Goal: Information Seeking & Learning: Learn about a topic

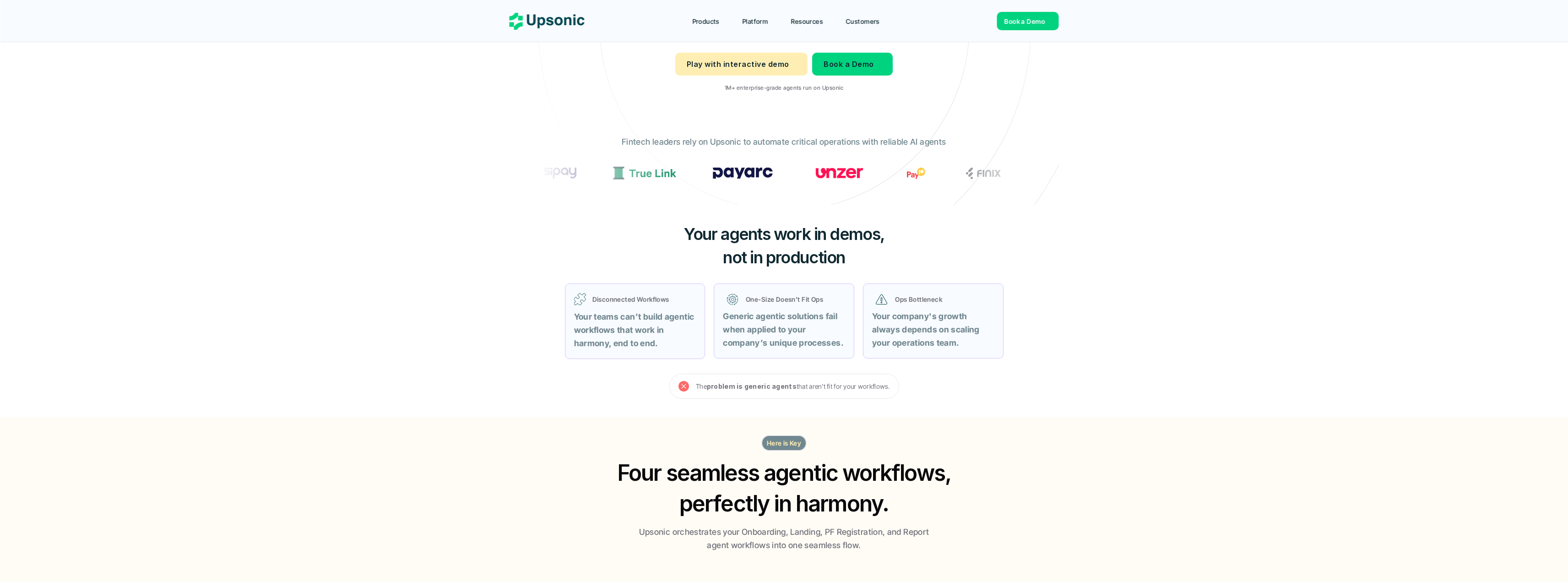
scroll to position [183, 0]
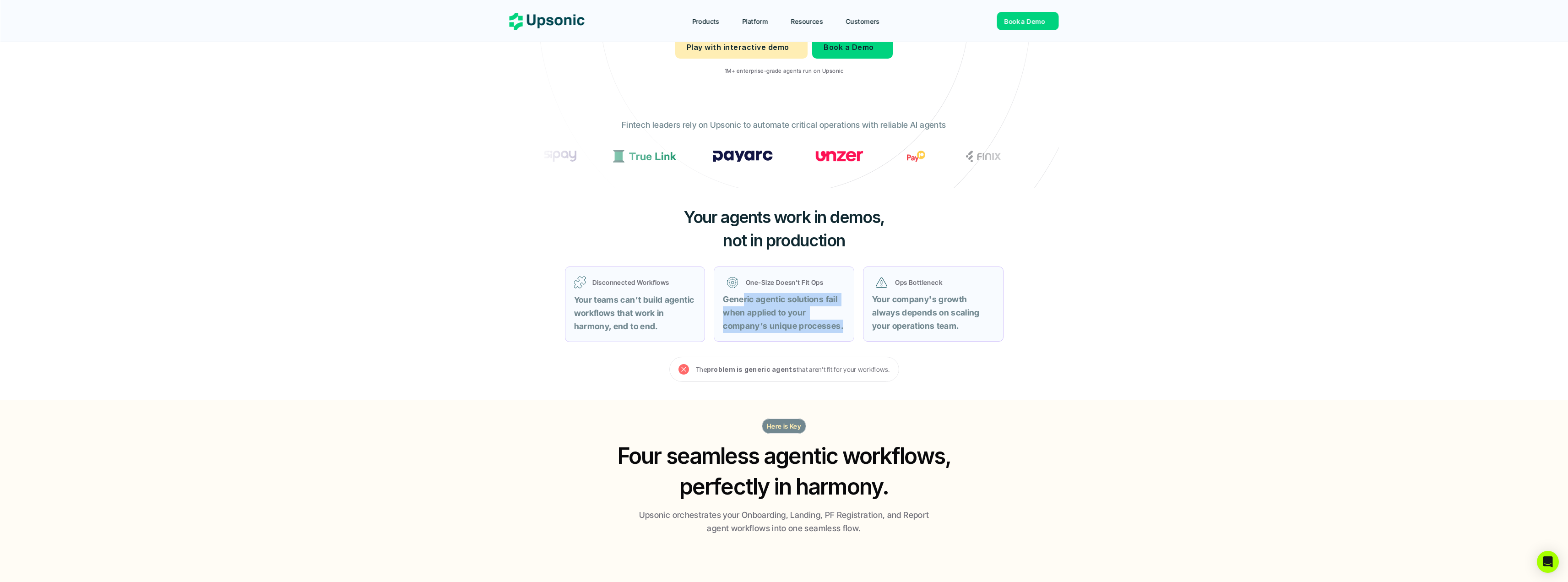
drag, startPoint x: 745, startPoint y: 304, endPoint x: 844, endPoint y: 331, distance: 102.6
click at [844, 331] on p "Generic agentic solutions fail when applied to your company’s unique processes." at bounding box center [784, 312] width 122 height 39
drag, startPoint x: 887, startPoint y: 309, endPoint x: 976, endPoint y: 327, distance: 90.8
click at [976, 327] on p "Your company's growth always depends on scaling your operations team." at bounding box center [933, 312] width 122 height 39
click at [971, 331] on p "Your company's growth always depends on scaling your operations team." at bounding box center [933, 312] width 122 height 39
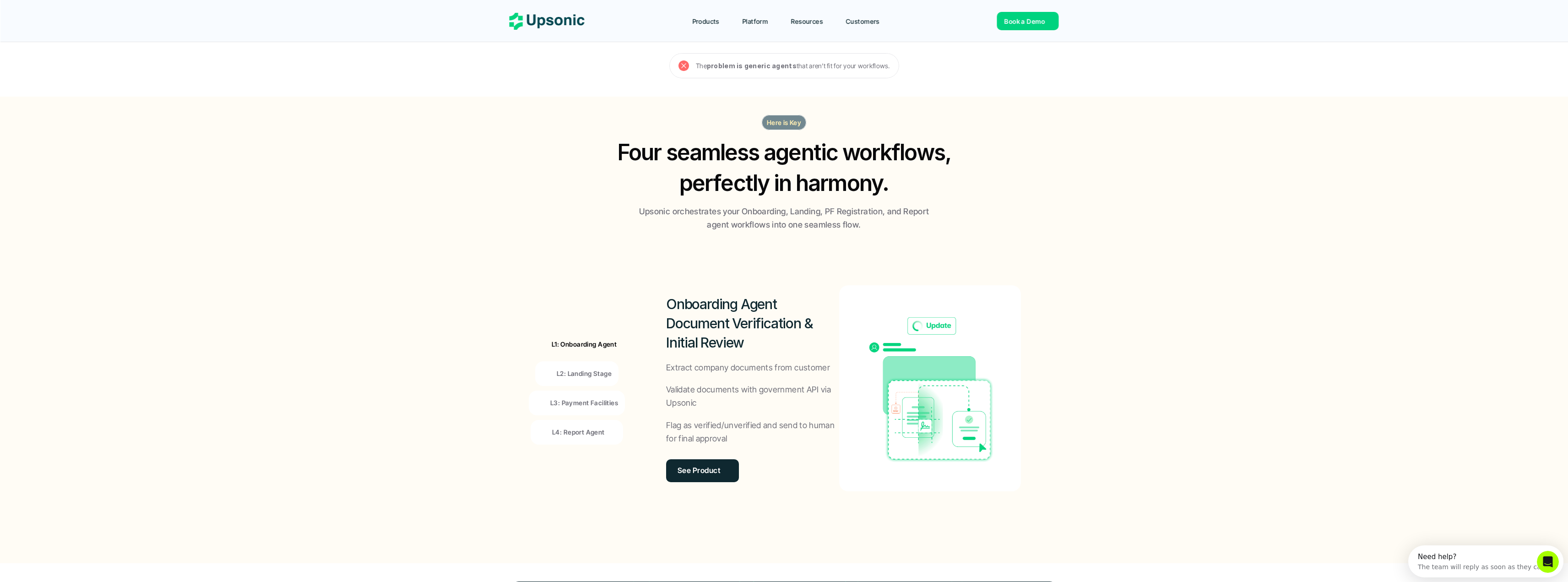
scroll to position [503, 0]
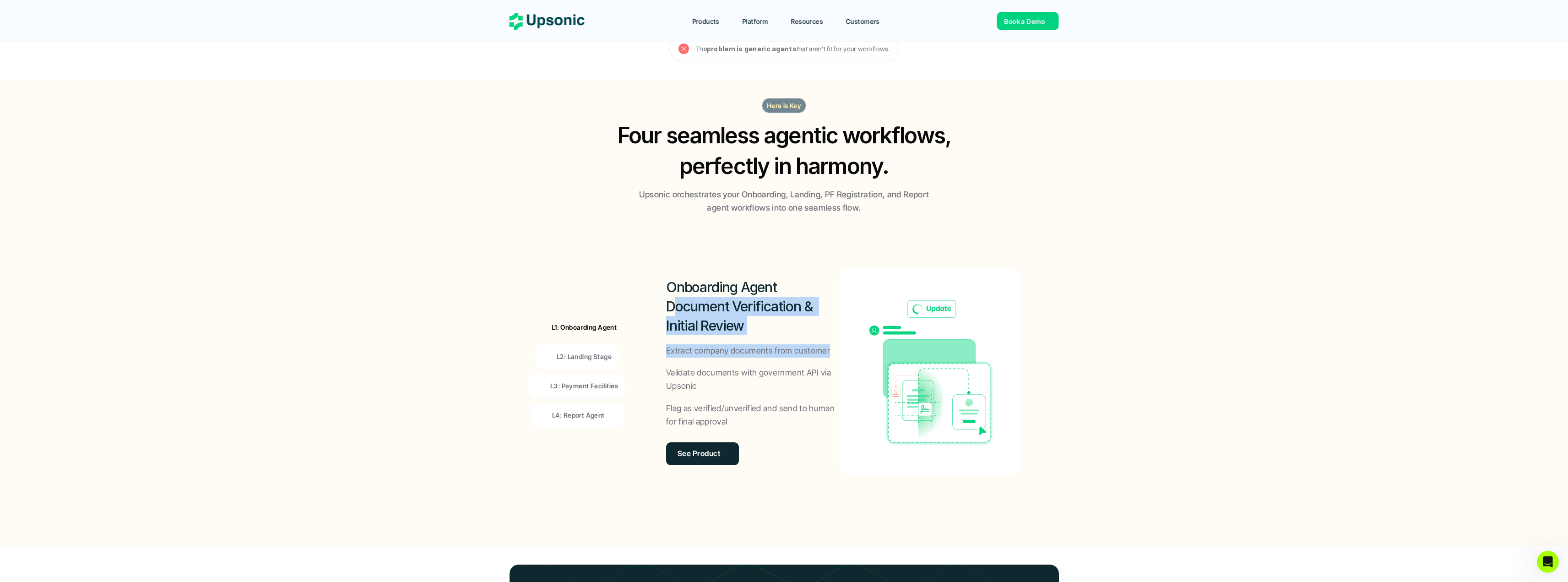
drag, startPoint x: 679, startPoint y: 310, endPoint x: 833, endPoint y: 357, distance: 161.0
click at [833, 357] on div "Onboarding Agent Document Verification & Initial Review Extract company documen…" at bounding box center [752, 371] width 173 height 206
click at [837, 378] on p "Validate documents with government API via Upsonic" at bounding box center [752, 380] width 173 height 27
drag, startPoint x: 690, startPoint y: 382, endPoint x: 779, endPoint y: 394, distance: 89.8
click at [779, 394] on div "Onboarding Agent Document Verification & Initial Review Extract company documen…" at bounding box center [752, 371] width 173 height 206
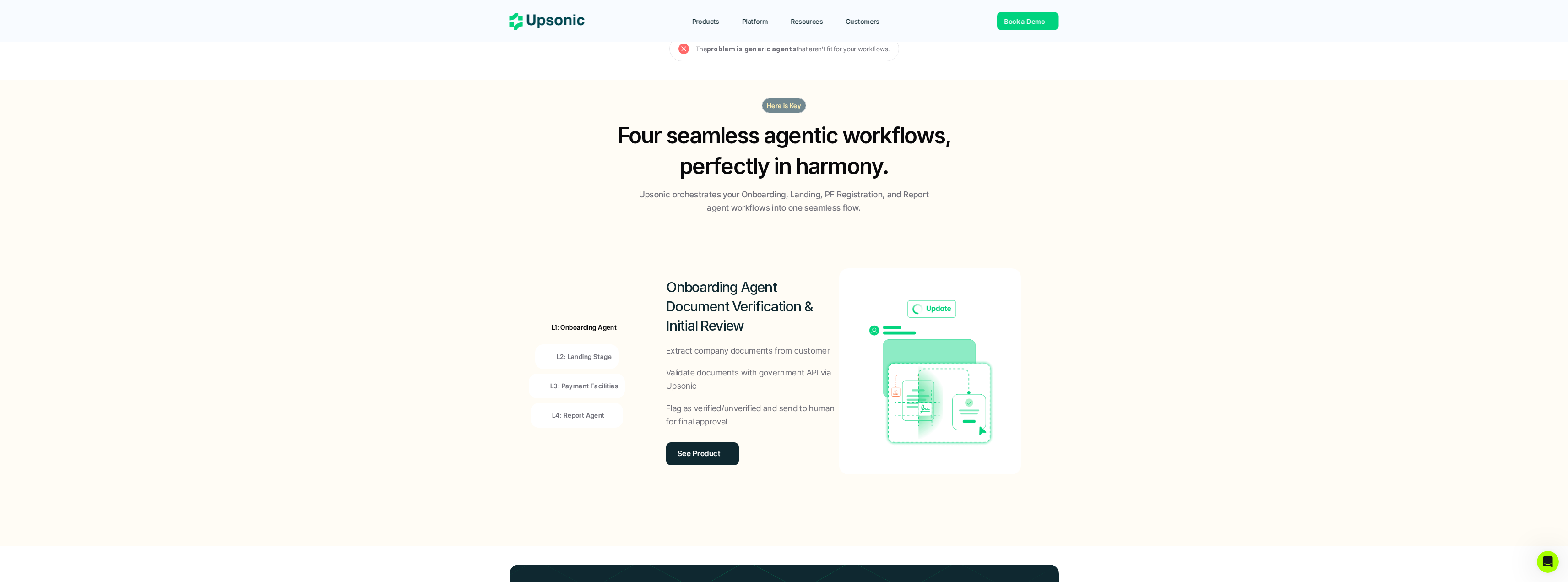
drag, startPoint x: 724, startPoint y: 426, endPoint x: 717, endPoint y: 421, distance: 8.6
click at [724, 425] on p "Flag as verified/unverified and send to human for final approval" at bounding box center [752, 415] width 173 height 27
drag, startPoint x: 705, startPoint y: 406, endPoint x: 760, endPoint y: 421, distance: 57.0
click at [760, 421] on p "Flag as verified/unverified and send to human for final approval" at bounding box center [752, 415] width 173 height 27
click at [636, 417] on div "L1: Onboarding Agent L2: Landing Stage L3: Payment Facilities L4: Report Agent" at bounding box center [577, 371] width 126 height 248
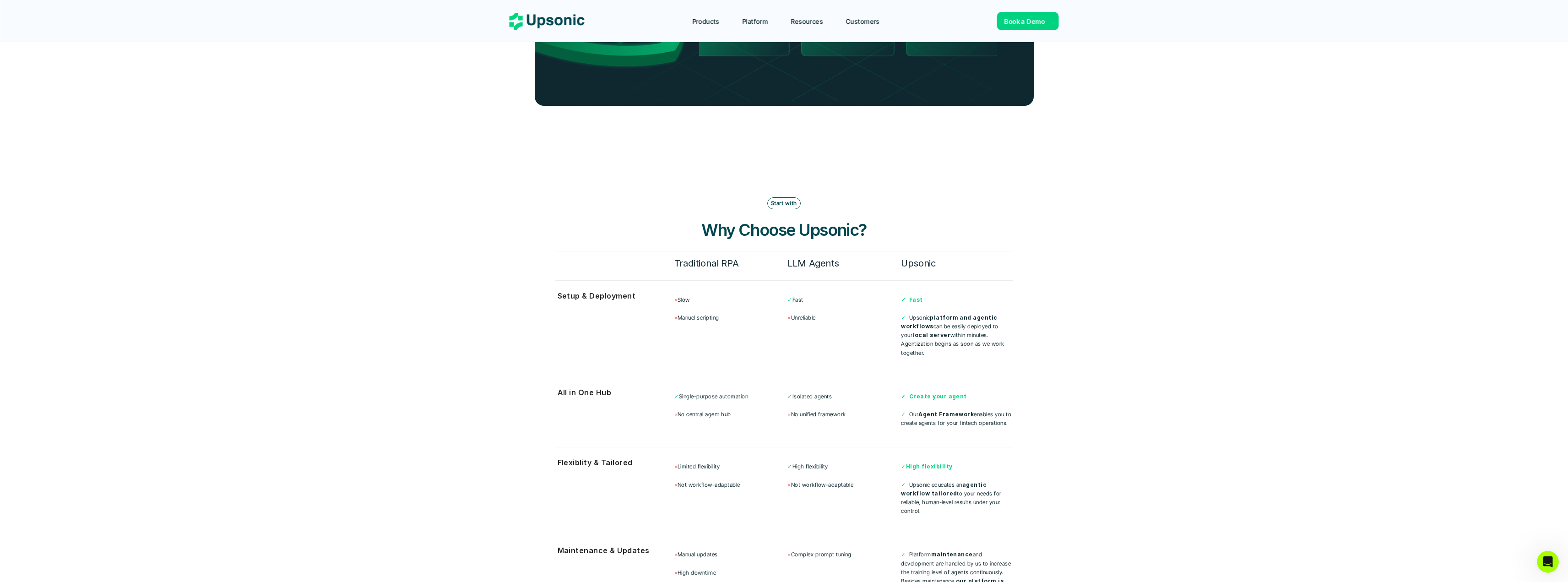
scroll to position [2242, 0]
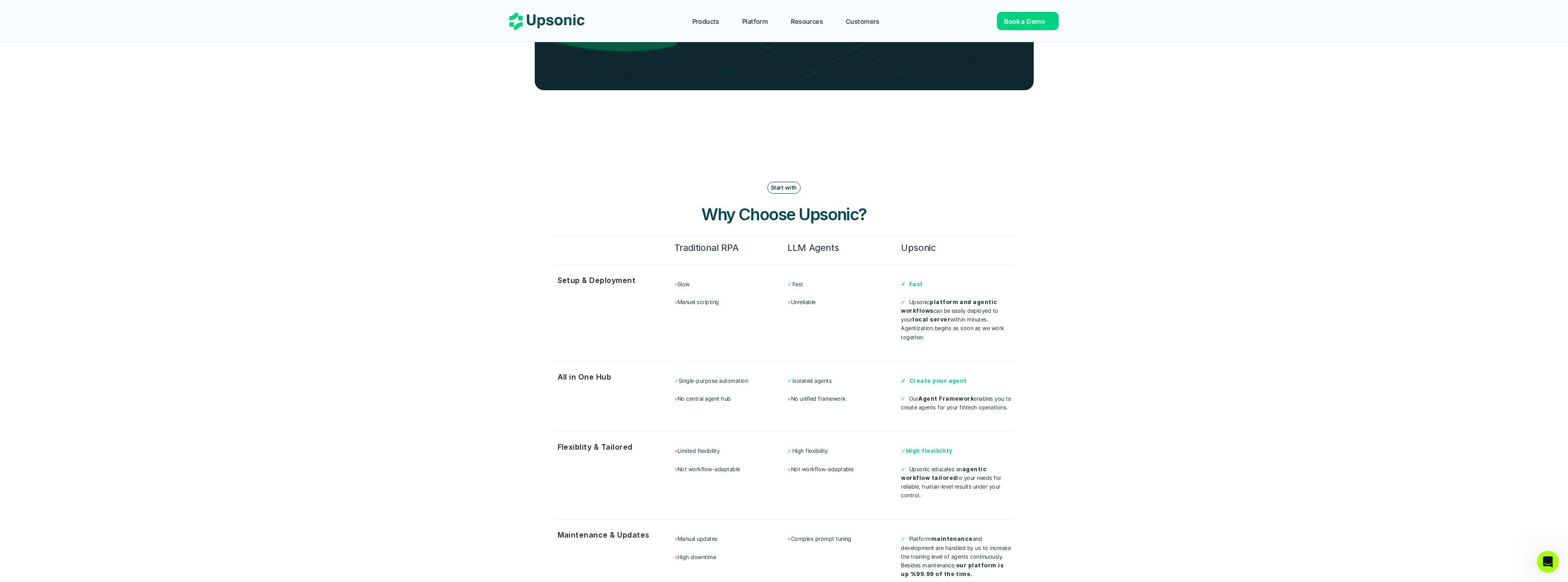
drag, startPoint x: 933, startPoint y: 296, endPoint x: 1010, endPoint y: 312, distance: 78.6
click at [1010, 312] on p "✓ Upsonic platform and agentic workflows can be easily deployed to your local s…" at bounding box center [957, 319] width 112 height 44
click at [1002, 326] on div "Setup & Deployment × Slow × [PERSON_NAME] scripting ✓ Fast × Unreliable ✓ Fast …" at bounding box center [784, 308] width 458 height 88
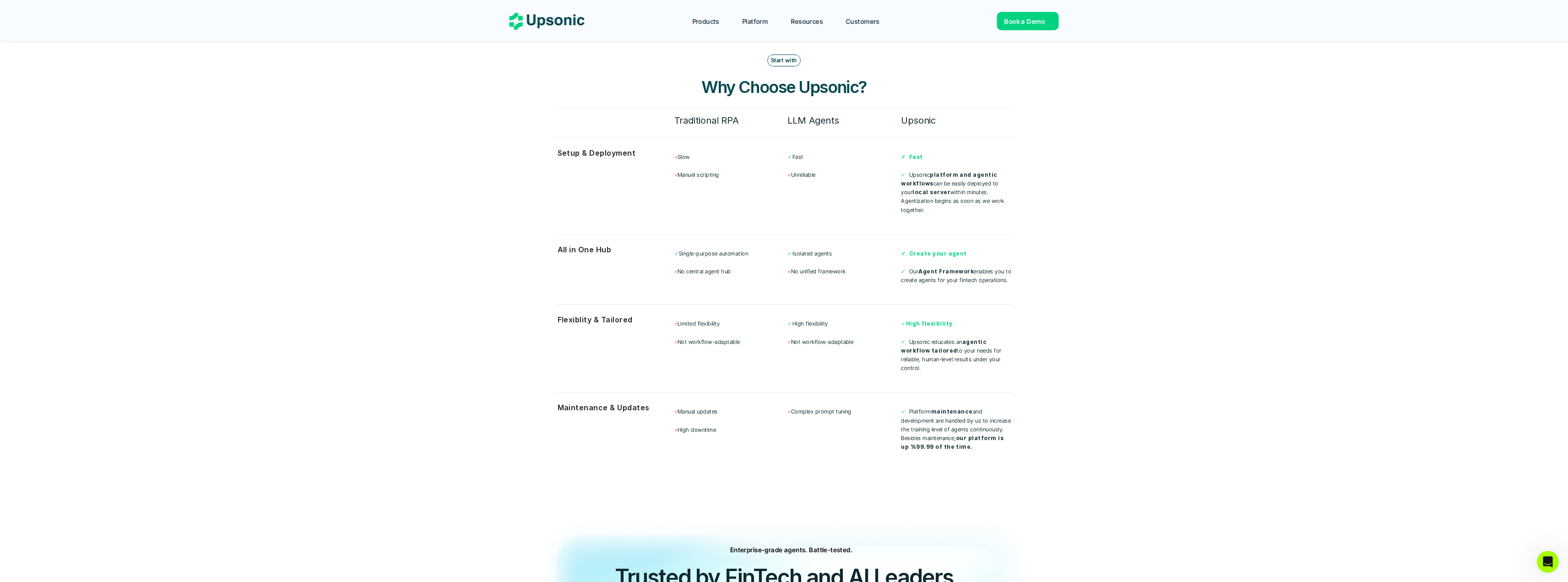
scroll to position [2380, 0]
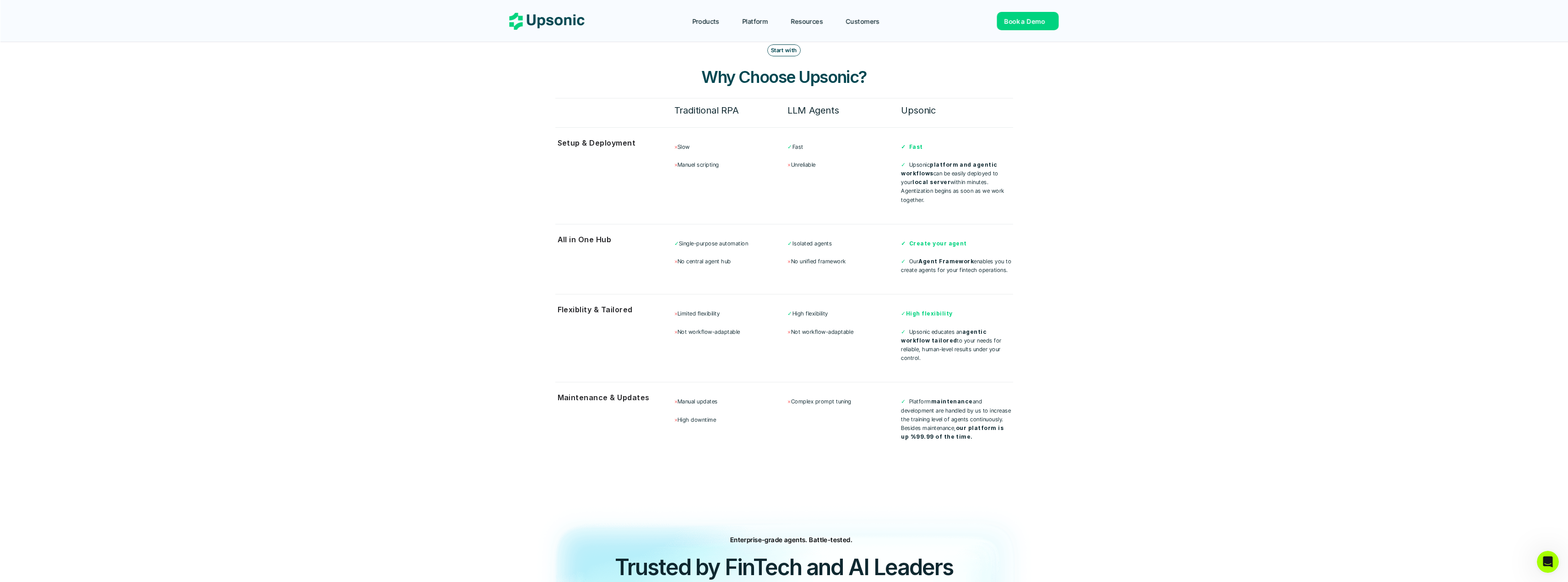
drag, startPoint x: 915, startPoint y: 238, endPoint x: 1027, endPoint y: 266, distance: 115.4
click at [1027, 266] on section "Start with Why Choose Upsonic? Traditional RPA LLM Agents Upsonic Setup & Deplo…" at bounding box center [784, 248] width 550 height 481
drag, startPoint x: 909, startPoint y: 310, endPoint x: 1004, endPoint y: 338, distance: 99.0
click at [1004, 338] on p "✓ Upsonic educates an agentic workflow tailored to your needs for reliable, hum…" at bounding box center [957, 345] width 112 height 35
click at [981, 355] on div "Start with Why Choose Upsonic? Traditional RPA LLM Agents Upsonic Setup & Deplo…" at bounding box center [784, 248] width 458 height 407
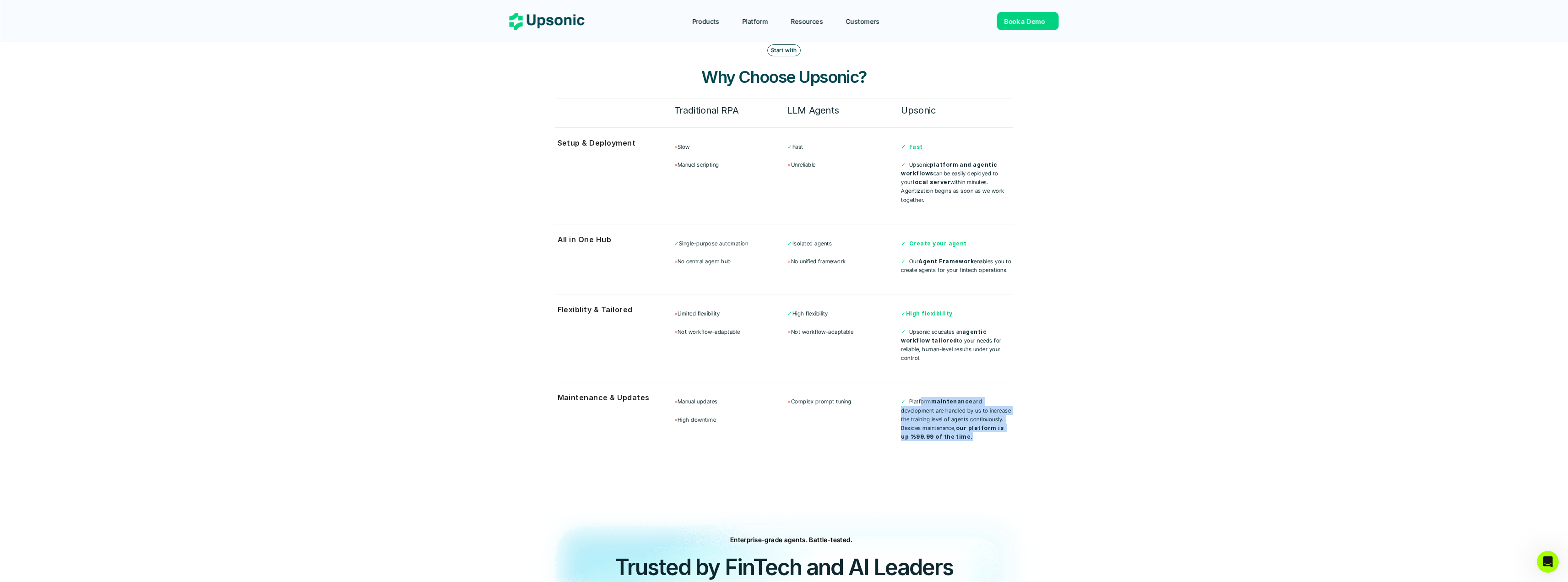
drag, startPoint x: 925, startPoint y: 380, endPoint x: 1017, endPoint y: 412, distance: 97.4
click at [1017, 412] on section "Start with Why Choose Upsonic? Traditional RPA LLM Agents Upsonic Setup & Deplo…" at bounding box center [784, 248] width 550 height 481
click at [997, 425] on div "× Manual updates × High downtime × Complex prompt tuning ✓ Platform maintenance…" at bounding box center [843, 418] width 339 height 56
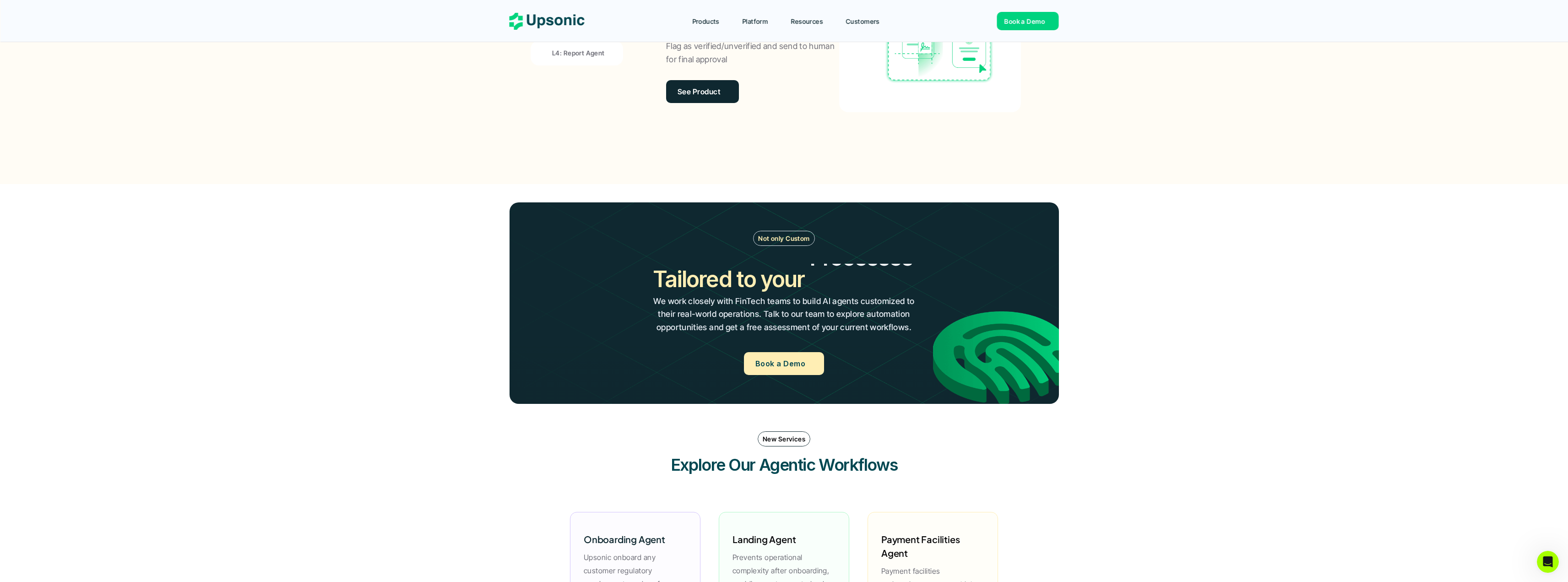
scroll to position [851, 0]
